Goal: Task Accomplishment & Management: Complete application form

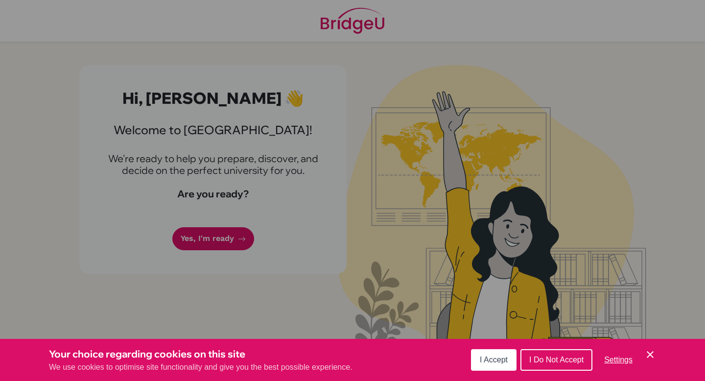
click at [472, 353] on button "I Accept" at bounding box center [494, 360] width 46 height 22
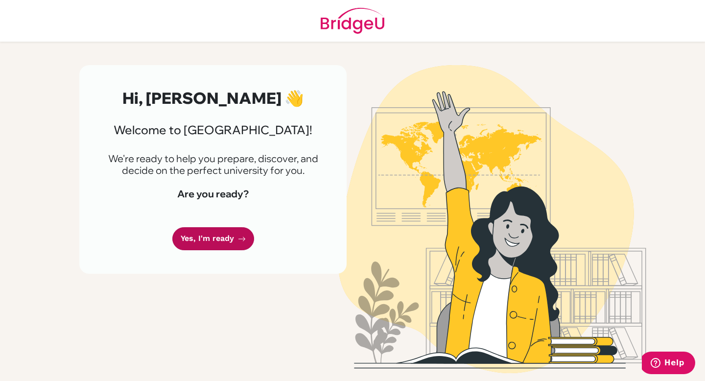
click at [234, 244] on link "Yes, I'm ready" at bounding box center [213, 238] width 82 height 23
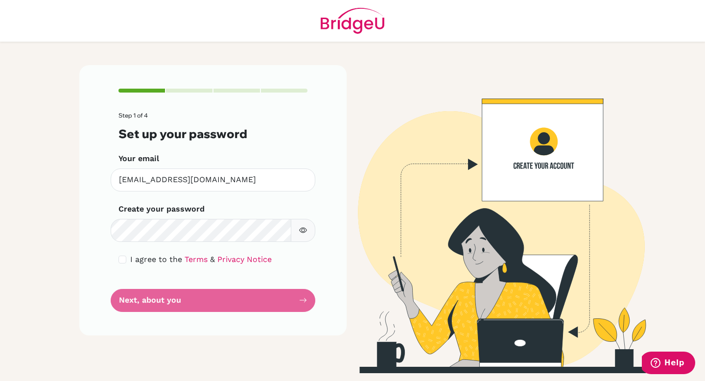
click at [681, 93] on img at bounding box center [492, 219] width 558 height 308
click at [122, 261] on input "checkbox" at bounding box center [122, 260] width 8 height 8
checkbox input "true"
click at [272, 251] on form "Step 1 of 4 Set up your password Your email vino.2029@mis.sch.id Invalid email …" at bounding box center [212, 212] width 189 height 200
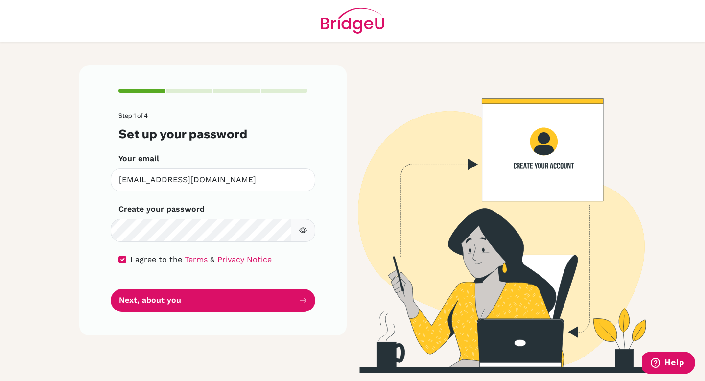
click at [306, 236] on button "button" at bounding box center [303, 230] width 24 height 23
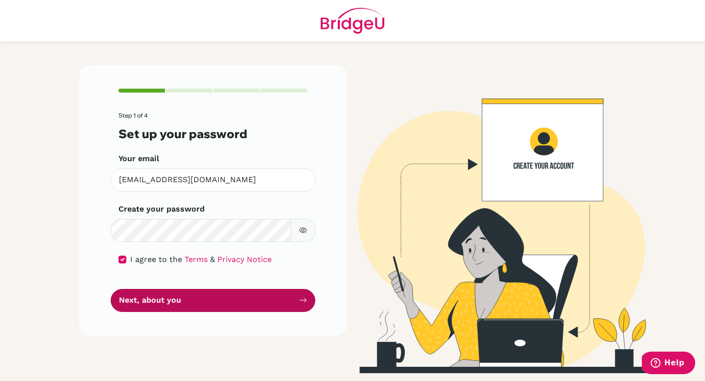
click at [204, 298] on button "Next, about you" at bounding box center [213, 300] width 205 height 23
